Goal: Task Accomplishment & Management: Use online tool/utility

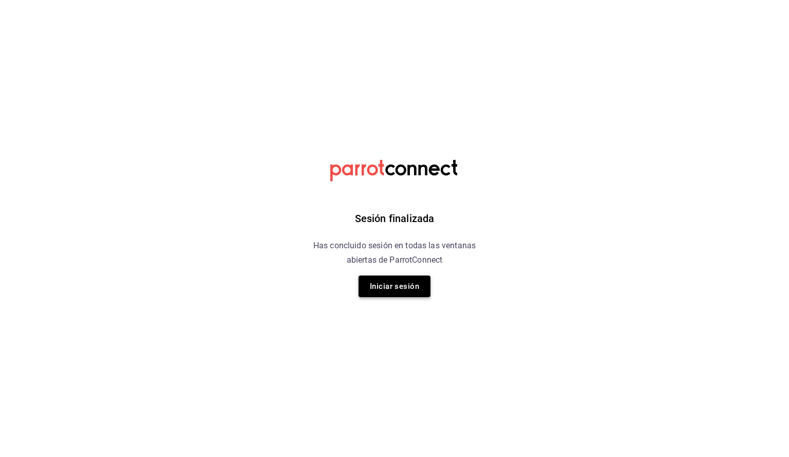
click at [388, 292] on button "Iniciar sesión" at bounding box center [395, 286] width 72 height 22
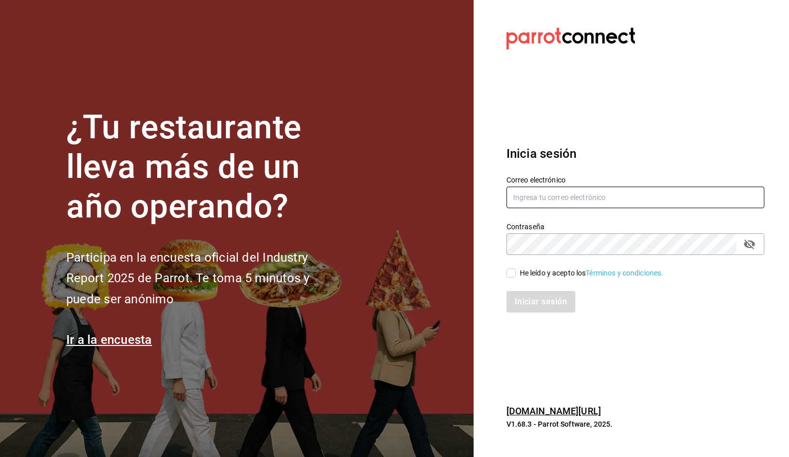
type input "cafechapin.ags@gmail.com"
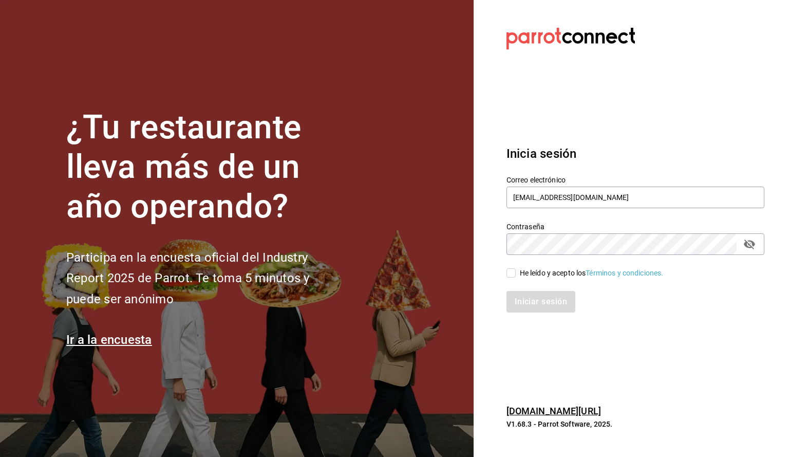
click at [510, 273] on input "He leído y acepto los Términos y condiciones." at bounding box center [511, 272] width 9 height 9
checkbox input "true"
click at [521, 297] on button "Iniciar sesión" at bounding box center [542, 302] width 70 height 22
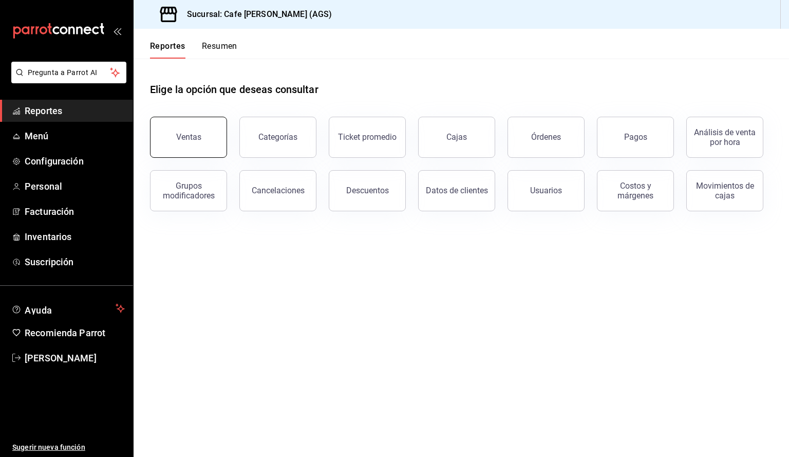
click at [202, 133] on button "Ventas" at bounding box center [188, 137] width 77 height 41
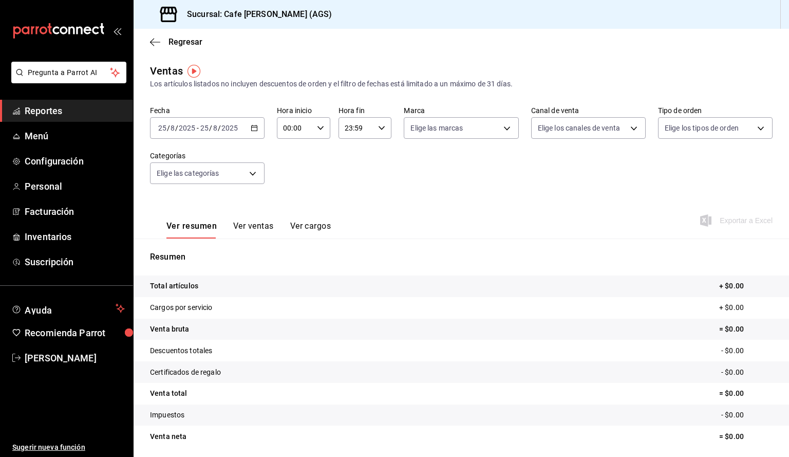
click at [257, 229] on button "Ver ventas" at bounding box center [253, 229] width 41 height 17
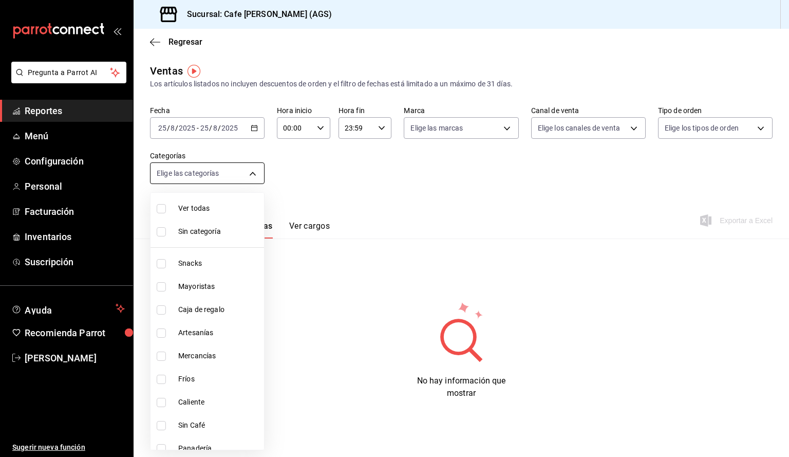
click at [241, 170] on body "Pregunta a Parrot AI Reportes Menú Configuración Personal Facturación Inventari…" at bounding box center [394, 228] width 789 height 457
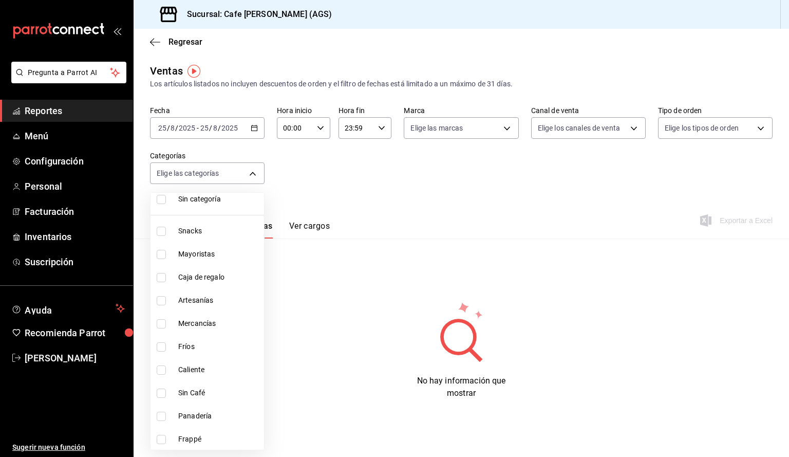
scroll to position [33, 0]
click at [159, 416] on input "checkbox" at bounding box center [161, 415] width 9 height 9
checkbox input "true"
type input "3ec12329-5b5c-4b50-a541-6fa7e3b6e774"
click at [195, 130] on div at bounding box center [394, 228] width 789 height 457
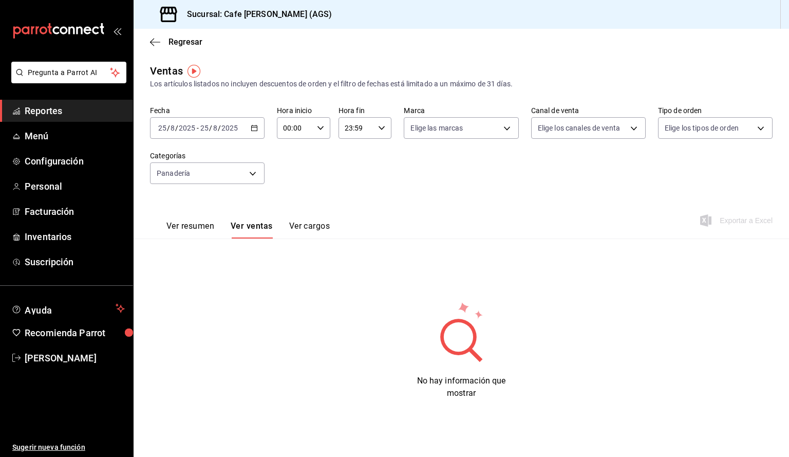
click at [195, 130] on input "2025" at bounding box center [186, 128] width 17 height 8
click at [200, 246] on li "Rango de fechas" at bounding box center [199, 251] width 96 height 23
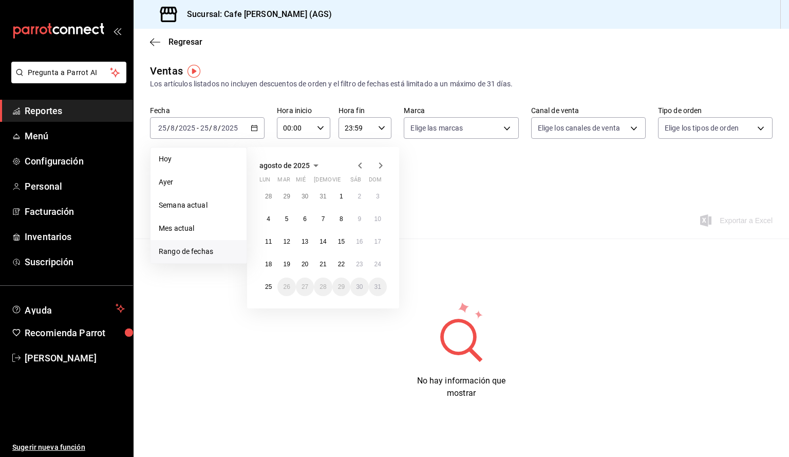
click at [361, 164] on icon "button" at bounding box center [360, 165] width 12 height 12
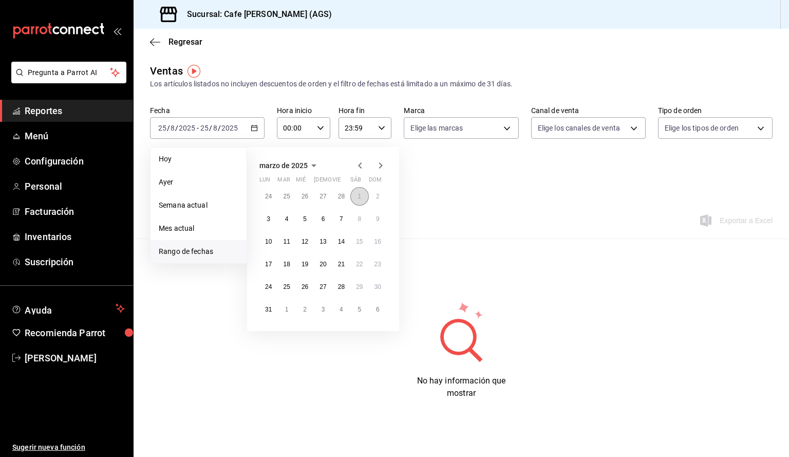
click at [359, 199] on abbr "1" at bounding box center [360, 196] width 4 height 7
click at [272, 306] on abbr "31" at bounding box center [268, 309] width 7 height 7
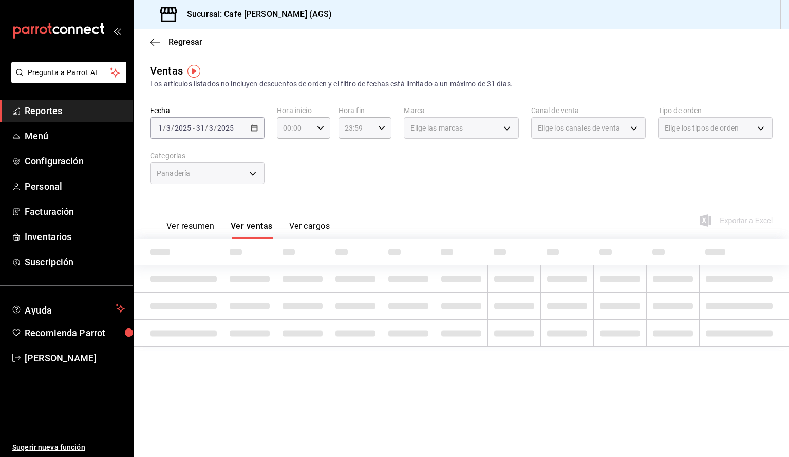
click at [438, 180] on div "Fecha [DATE] [DATE] - [DATE] [DATE] Hora inicio 00:00 Hora inicio Hora fin 23:5…" at bounding box center [461, 151] width 623 height 90
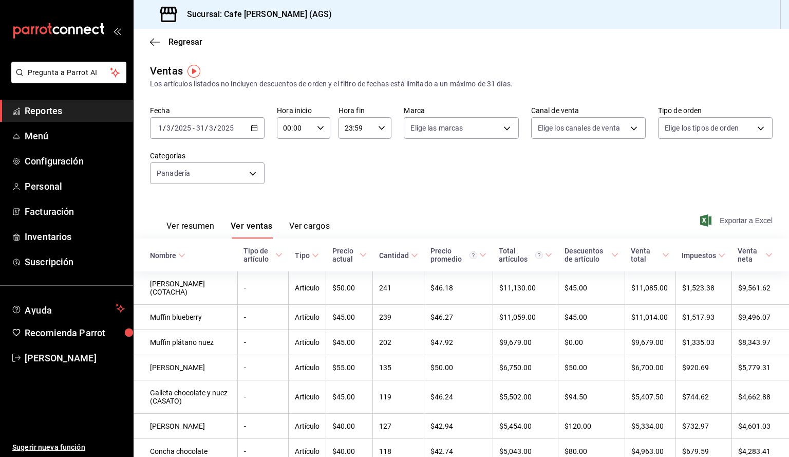
click at [745, 226] on span "Exportar a Excel" at bounding box center [738, 220] width 70 height 12
